Goal: Task Accomplishment & Management: Manage account settings

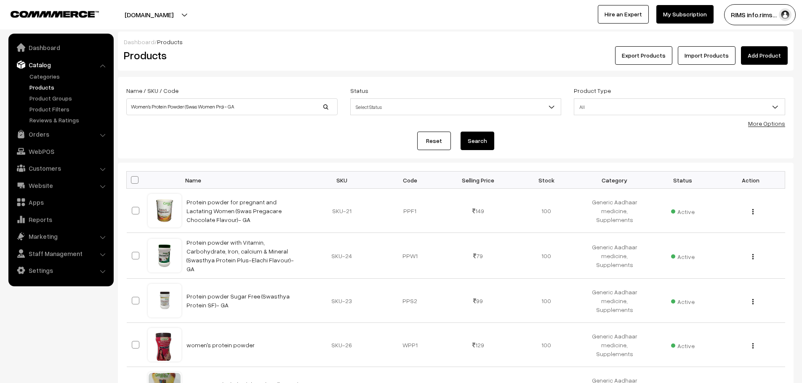
drag, startPoint x: 793, startPoint y: 0, endPoint x: 529, endPoint y: 1, distance: 264.7
click at [529, 1] on div "ayushmanbhava.life Go to Website Create New Store RIMS info.rims… My Profile Re…" at bounding box center [401, 14] width 802 height 29
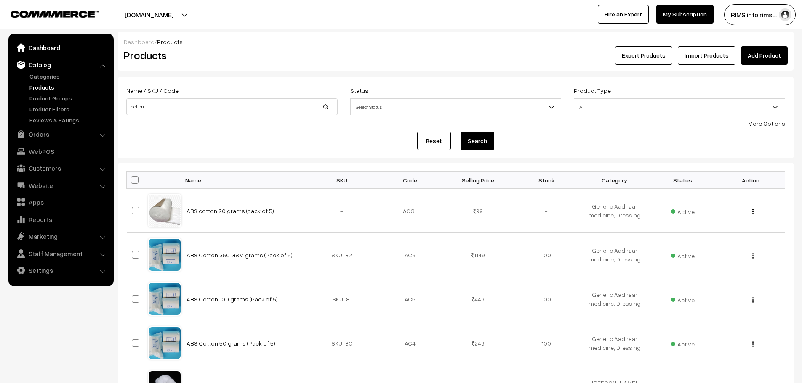
click at [50, 48] on link "Dashboard" at bounding box center [61, 47] width 100 height 15
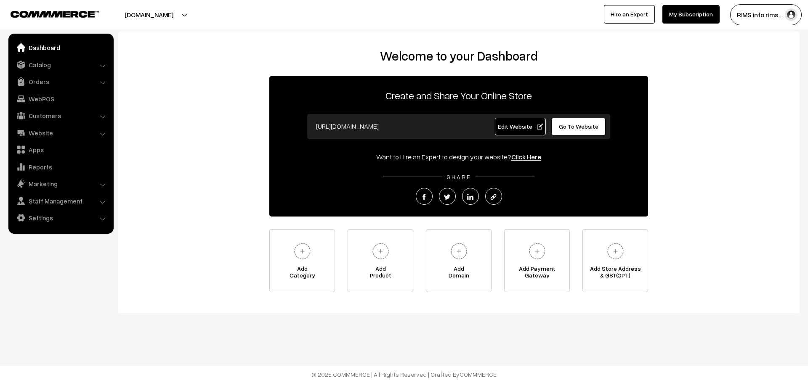
click at [533, 125] on span "Edit Website" at bounding box center [520, 126] width 45 height 7
click at [524, 128] on span "Edit Website" at bounding box center [520, 126] width 45 height 7
click at [526, 130] on span "Edit Website" at bounding box center [520, 126] width 45 height 7
click at [535, 127] on span "Edit Website" at bounding box center [520, 126] width 45 height 7
click at [81, 68] on link "Catalog" at bounding box center [61, 64] width 100 height 15
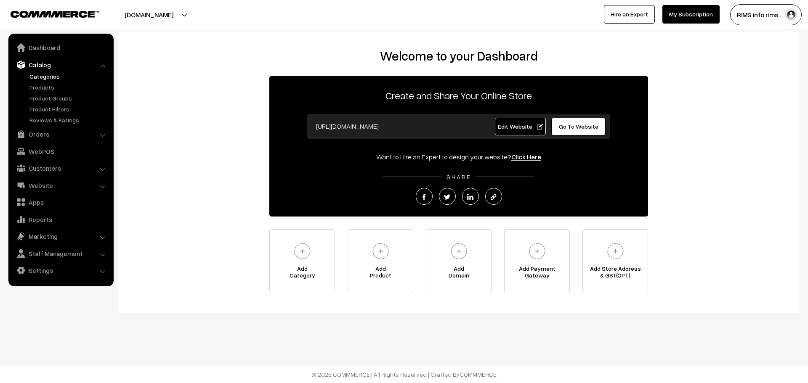
click at [50, 80] on link "Categories" at bounding box center [68, 76] width 83 height 9
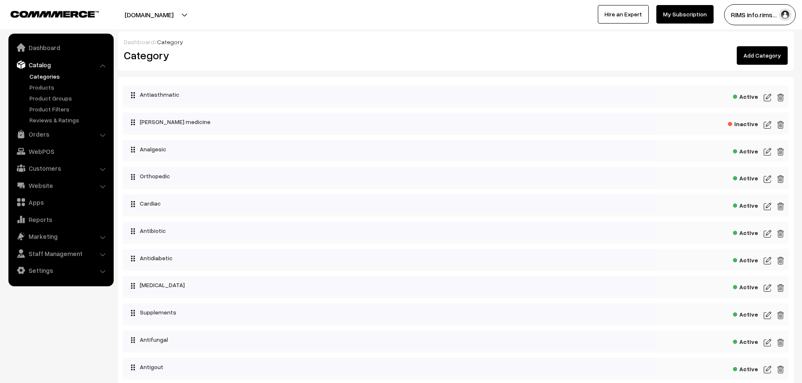
click at [667, 319] on div "Active" at bounding box center [455, 314] width 665 height 22
click at [765, 314] on img at bounding box center [767, 316] width 8 height 10
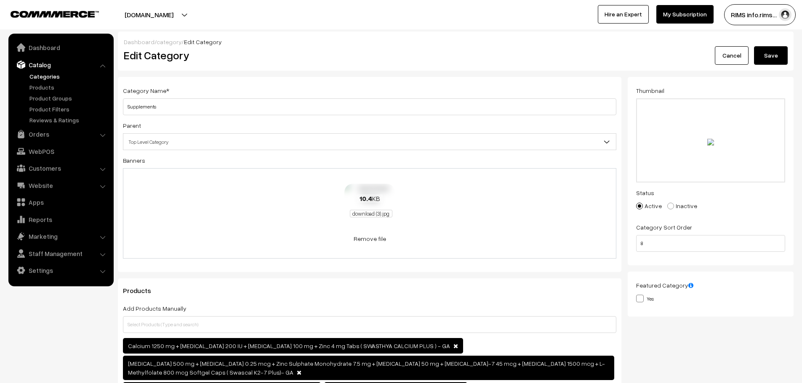
click at [364, 213] on span "download (3).jpg" at bounding box center [371, 214] width 42 height 8
click at [374, 238] on link "Remove file" at bounding box center [369, 238] width 50 height 9
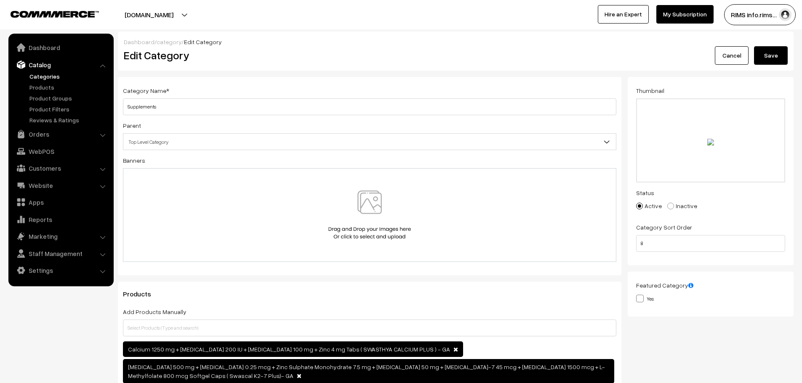
click at [374, 207] on img at bounding box center [369, 215] width 87 height 49
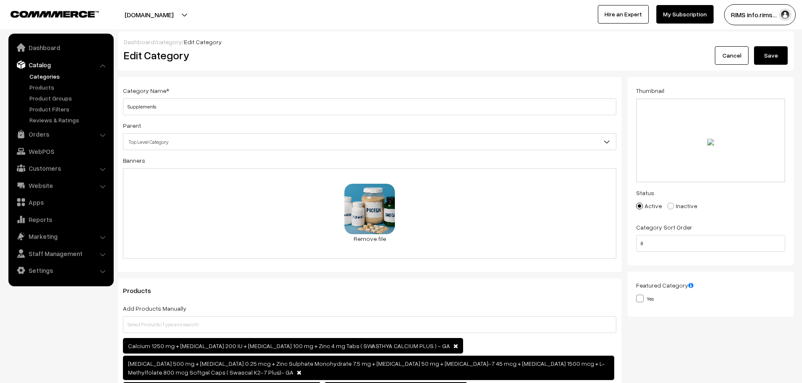
click at [763, 53] on button "Save" at bounding box center [771, 55] width 34 height 19
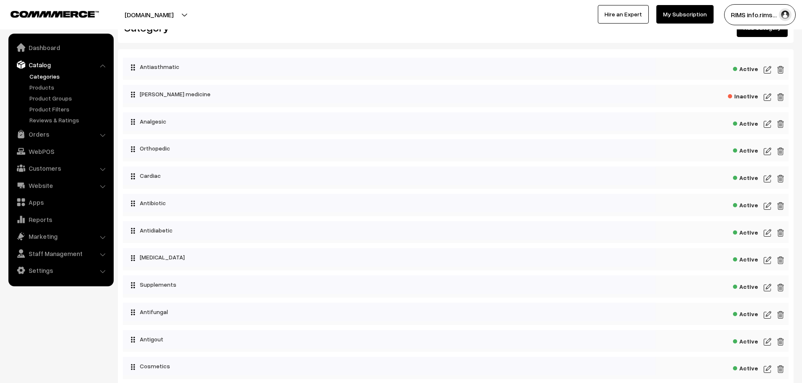
scroll to position [42, 0]
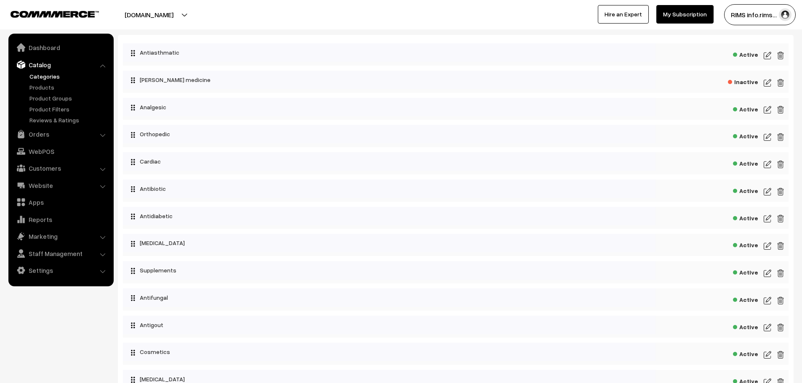
click at [766, 277] on img at bounding box center [767, 273] width 8 height 10
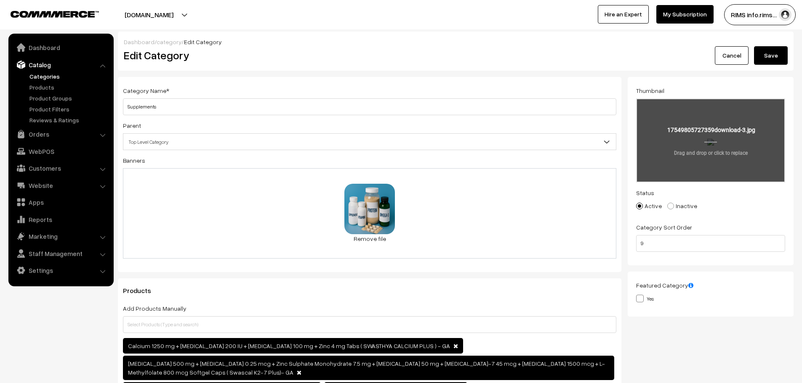
click at [706, 146] on input "file" at bounding box center [710, 140] width 147 height 82
type input "C:\fakepath\20250822_1610_Supplements Assortment_remix_01k38npnvdfq0re9ar41xm39…"
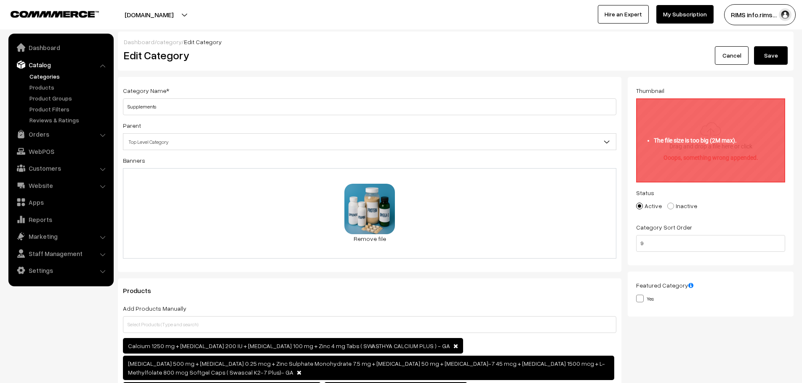
click at [729, 140] on input "file" at bounding box center [710, 140] width 147 height 82
click at [734, 129] on input "file" at bounding box center [710, 140] width 147 height 82
type input "C:\fakepath\20250822_1610_Supplements Assortment_remix_01k38npnvdfq0re9ar41xm39…"
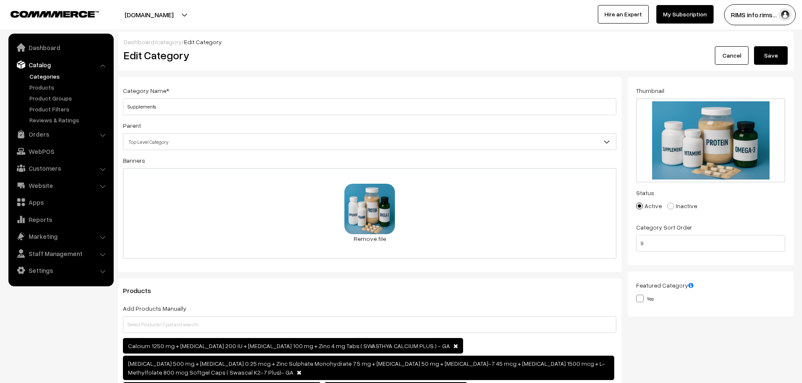
click at [776, 50] on button "Save" at bounding box center [771, 55] width 34 height 19
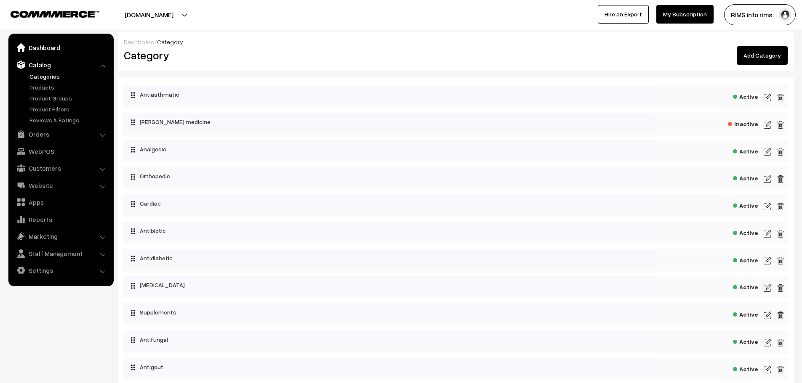
click at [46, 45] on link "Dashboard" at bounding box center [61, 47] width 100 height 15
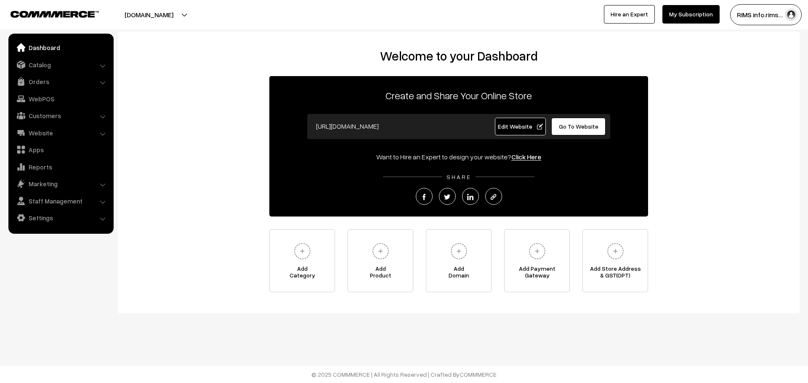
click at [505, 130] on link "Edit Website" at bounding box center [520, 127] width 51 height 18
